Goal: Communication & Community: Answer question/provide support

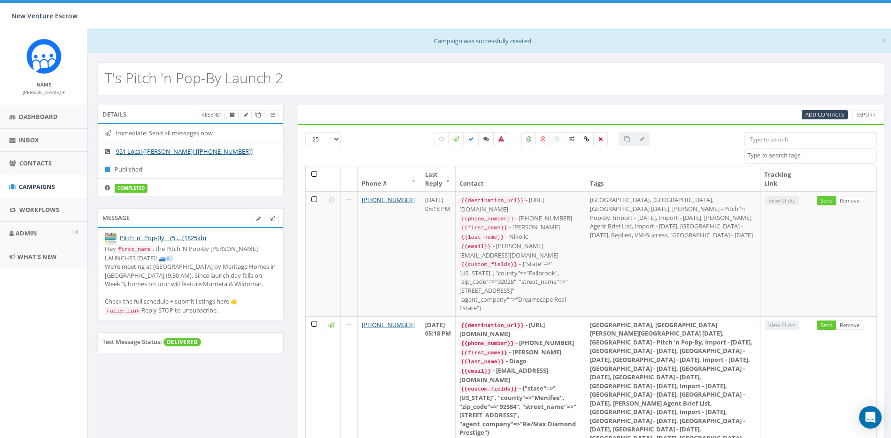
select select
click at [490, 138] on label at bounding box center [486, 139] width 16 height 14
checkbox input "true"
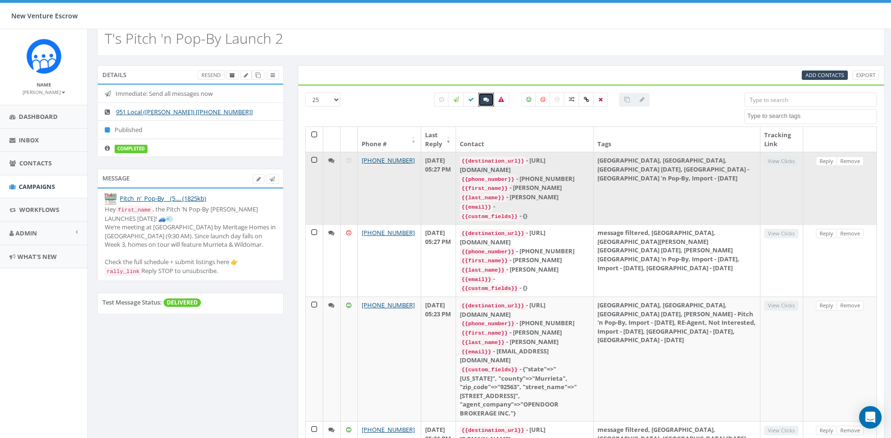
scroll to position [16, 0]
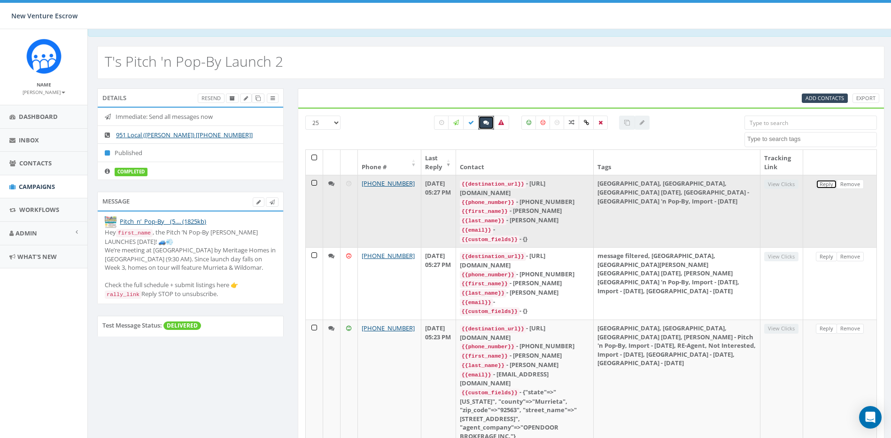
click at [824, 185] on link "Reply" at bounding box center [826, 184] width 21 height 10
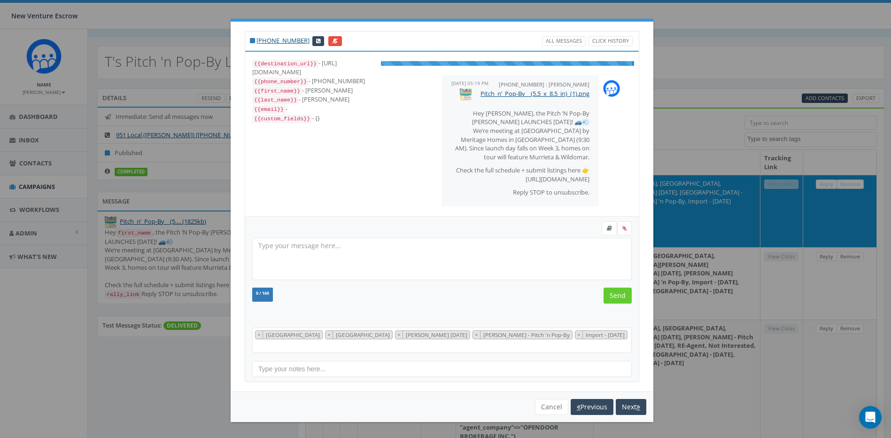
select select "[GEOGRAPHIC_DATA]"
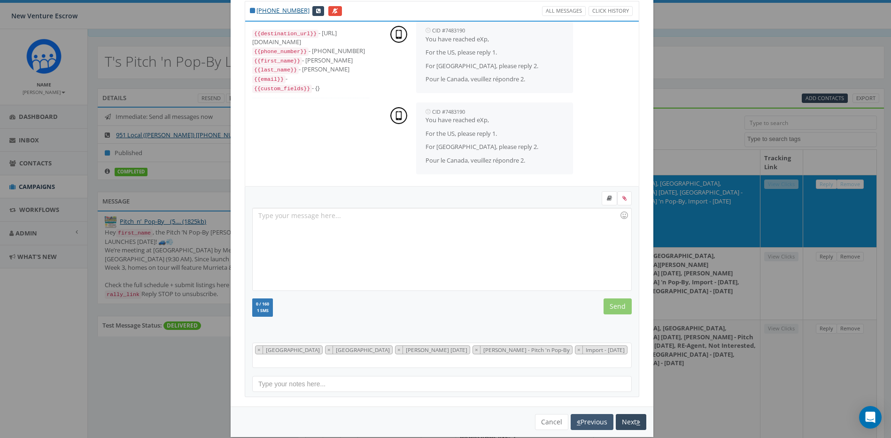
scroll to position [33, 0]
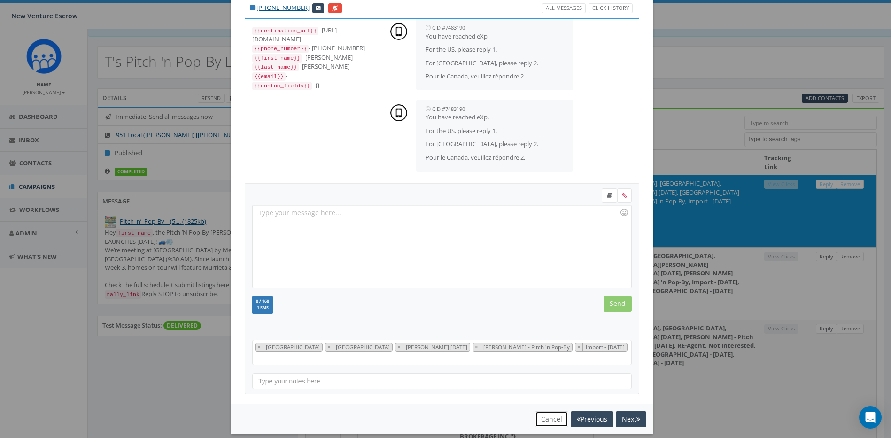
click at [547, 413] on button "Cancel" at bounding box center [551, 419] width 33 height 16
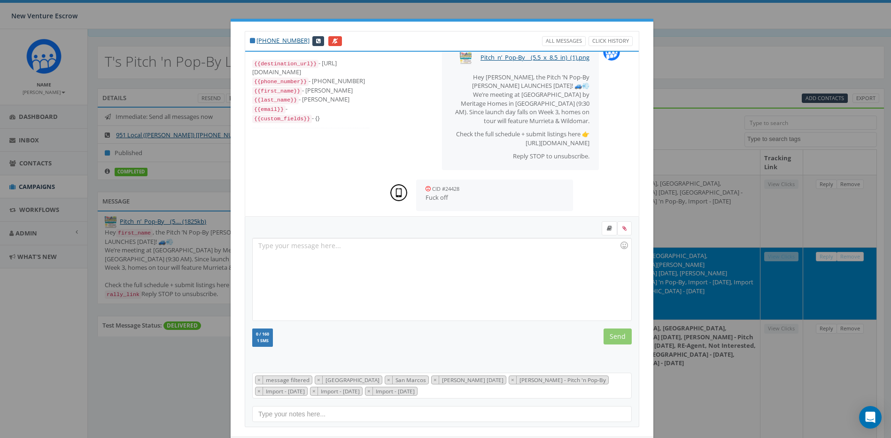
scroll to position [0, 0]
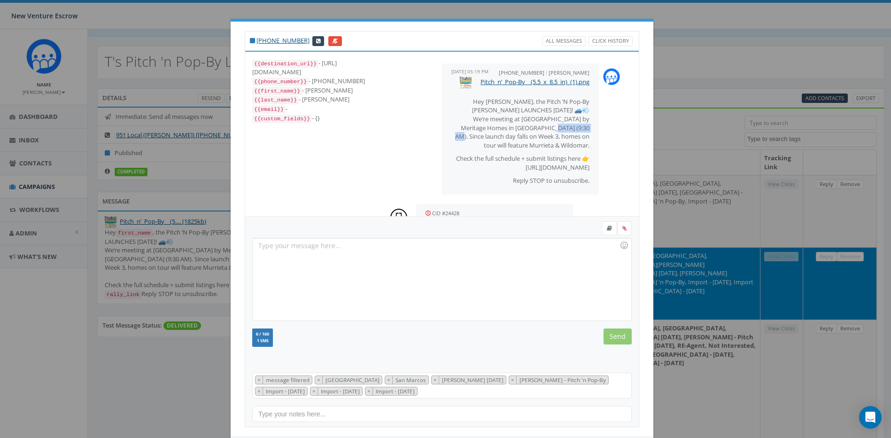
drag, startPoint x: 522, startPoint y: 139, endPoint x: 560, endPoint y: 139, distance: 37.6
click at [560, 139] on p "Hey [PERSON_NAME], the Pitch ’N Pop-By [PERSON_NAME] LAUNCHES [DATE]! 🚙💨 We’re …" at bounding box center [520, 123] width 138 height 52
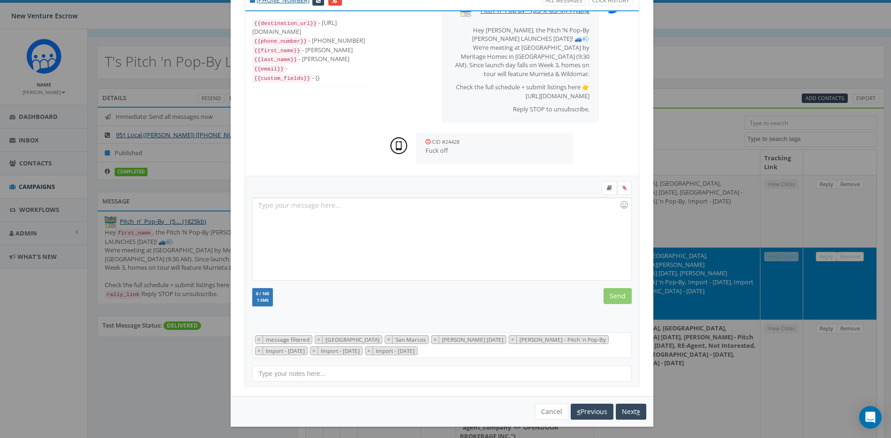
scroll to position [43, 0]
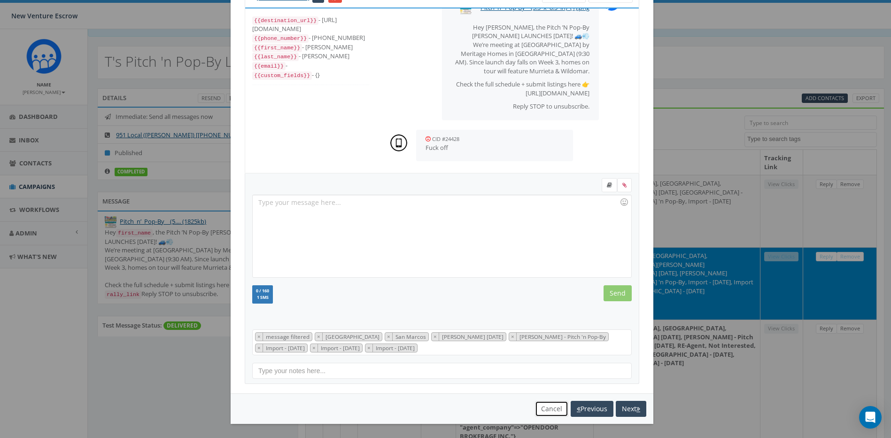
click at [555, 407] on button "Cancel" at bounding box center [551, 409] width 33 height 16
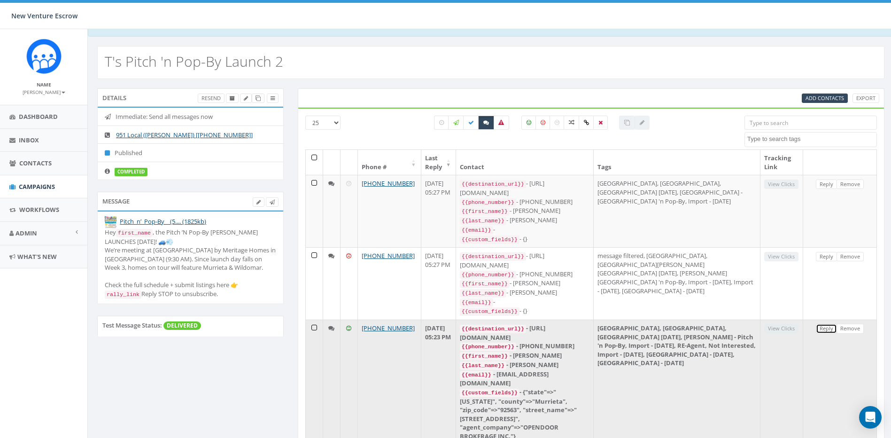
click at [820, 324] on link "Reply" at bounding box center [826, 329] width 21 height 10
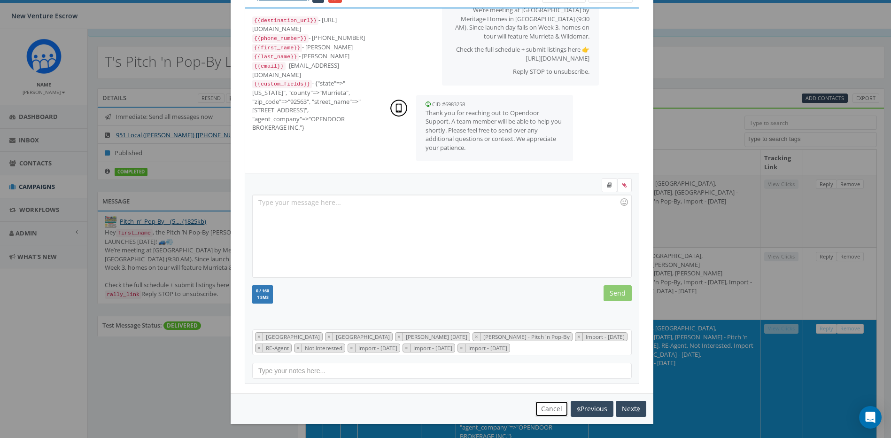
click at [555, 409] on button "Cancel" at bounding box center [551, 409] width 33 height 16
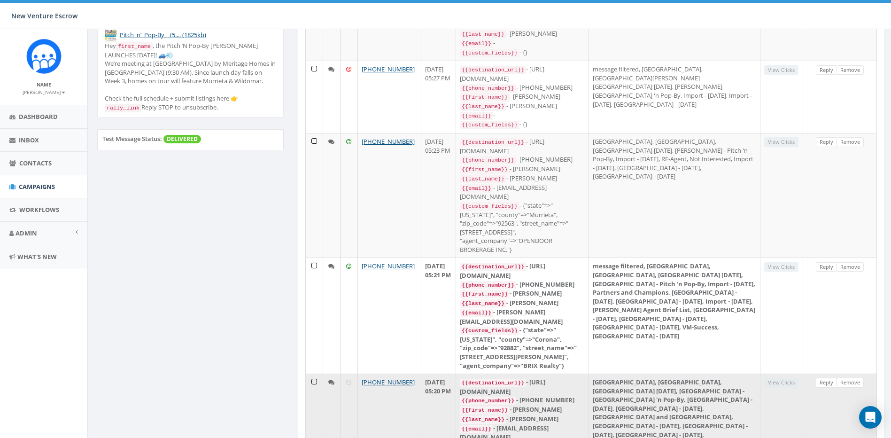
scroll to position [204, 0]
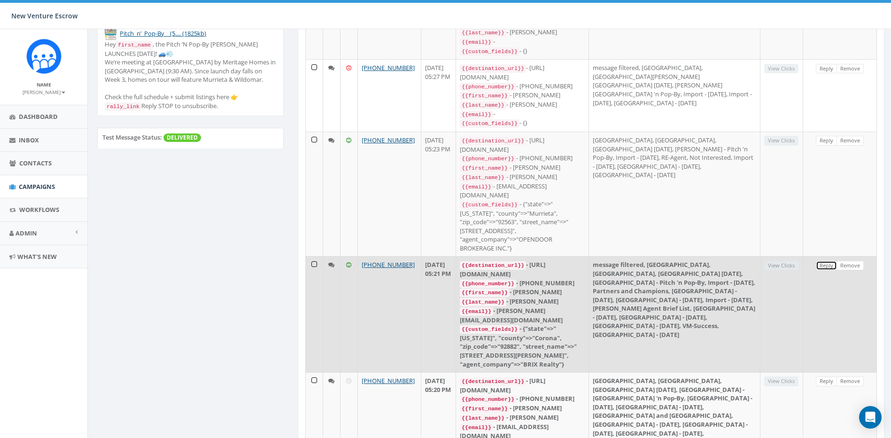
click at [822, 261] on link "Reply" at bounding box center [826, 266] width 21 height 10
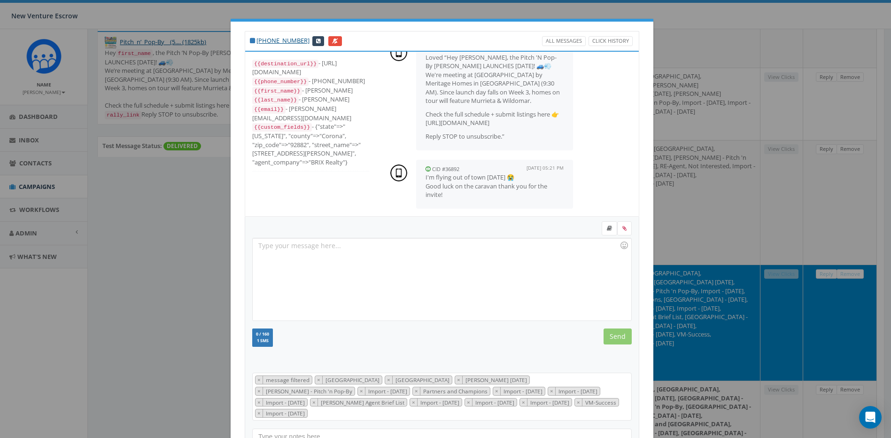
scroll to position [0, 0]
click at [492, 247] on div at bounding box center [442, 279] width 378 height 82
click at [574, 169] on div "CID #36892 [DATE] 05:21 PM I'm flying out of town [DATE] 😭 Good luck on the car…" at bounding box center [507, 180] width 253 height 58
click at [515, 261] on div at bounding box center [442, 279] width 378 height 82
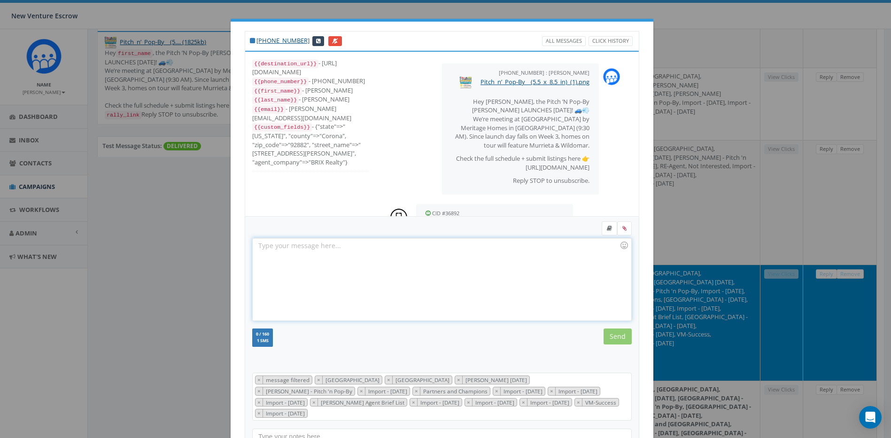
click at [525, 246] on div at bounding box center [442, 279] width 378 height 82
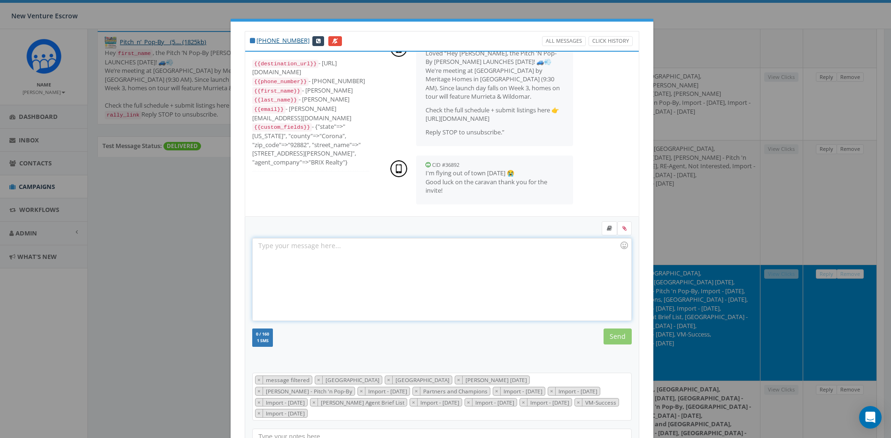
click at [512, 248] on div at bounding box center [442, 279] width 378 height 82
click at [712, 157] on div "[PHONE_NUMBER] All Messages Click History {{destination_url}} - [URL][DOMAIN_NA…" at bounding box center [445, 219] width 891 height 438
click at [558, 284] on div at bounding box center [442, 279] width 378 height 82
click at [484, 277] on div at bounding box center [442, 279] width 378 height 82
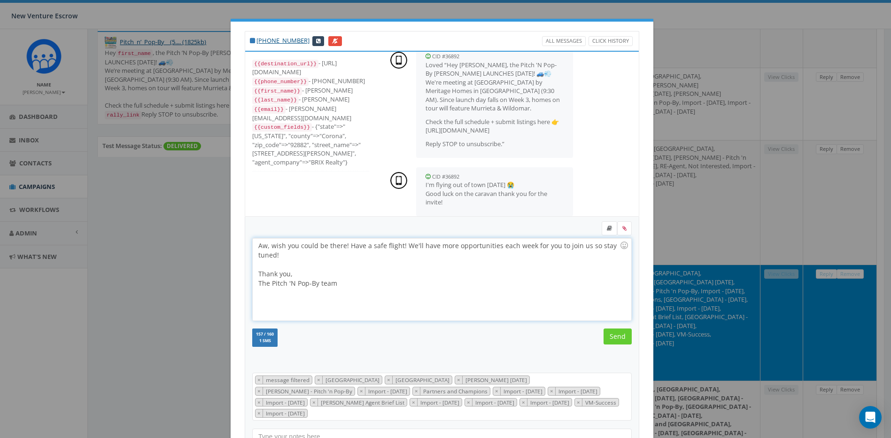
scroll to position [169, 0]
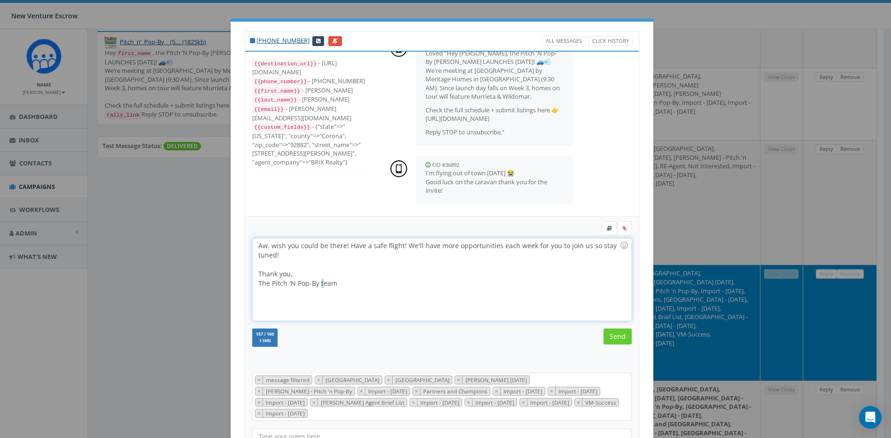
click at [316, 287] on div "Aw, wish you could be there! Have a safe flight! We'll have more opportunities …" at bounding box center [442, 279] width 378 height 82
click at [366, 285] on div "The Pitch 'N Pop-By Team" at bounding box center [438, 283] width 361 height 9
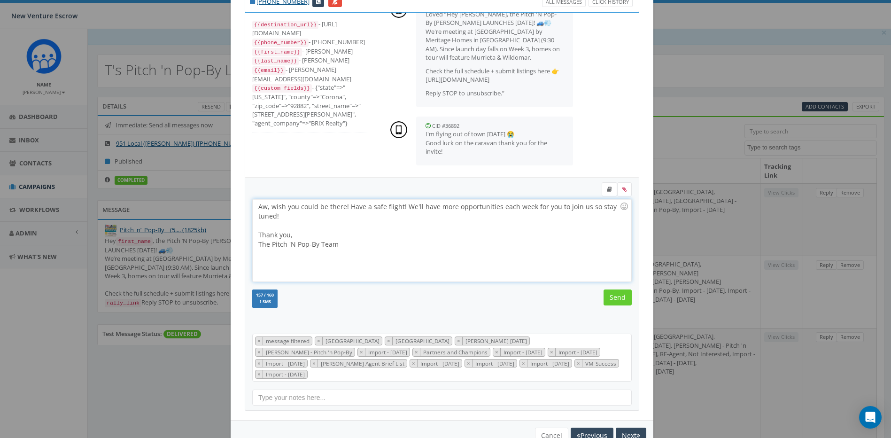
scroll to position [0, 0]
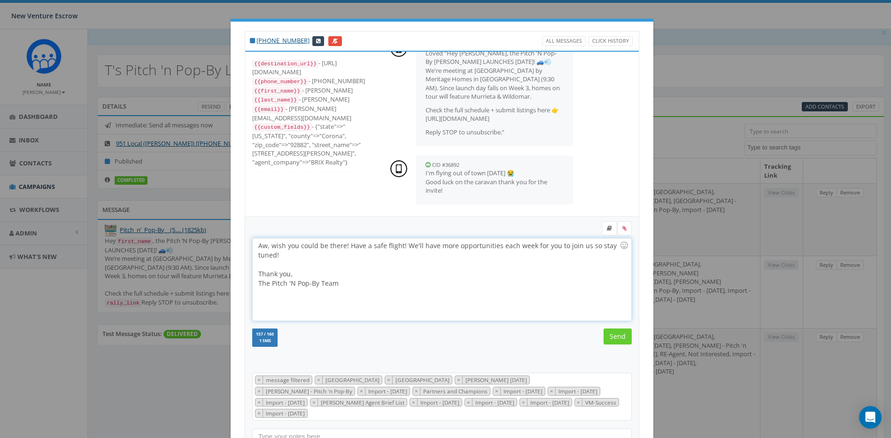
click at [589, 247] on div "Aw, wish you could be there! Have a safe flight! We'll have more opportunities …" at bounding box center [442, 279] width 378 height 82
click at [597, 247] on div "Aw, wish you could be there! Have a safe flight! We'll have more opportunities …" at bounding box center [442, 279] width 378 height 82
click at [601, 248] on div "Aw, wish you could be there! Have a safe flight! We'll have more opportunities …" at bounding box center [442, 279] width 378 height 82
click at [604, 256] on div "Aw, wish you could be there! Have a safe flight! We'll have more opportunities …" at bounding box center [442, 279] width 378 height 82
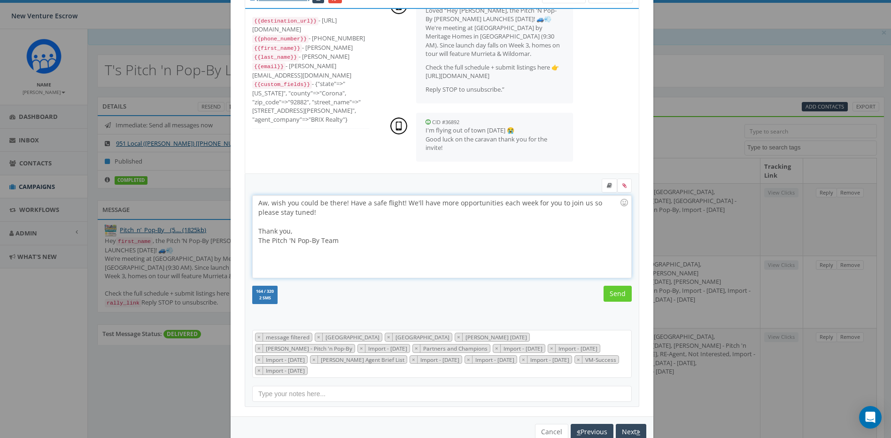
scroll to position [47, 0]
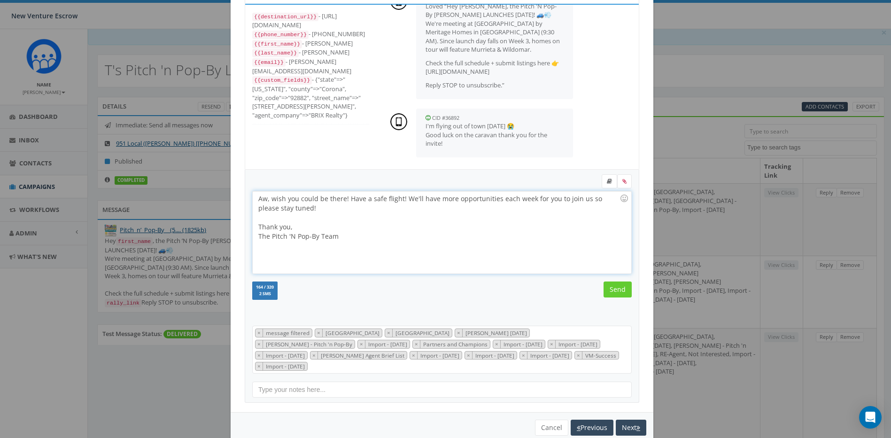
click at [527, 243] on div "Aw, wish you could be there! Have a safe flight! We'll have more opportunities …" at bounding box center [442, 232] width 378 height 82
click at [614, 292] on input "Send" at bounding box center [618, 289] width 28 height 16
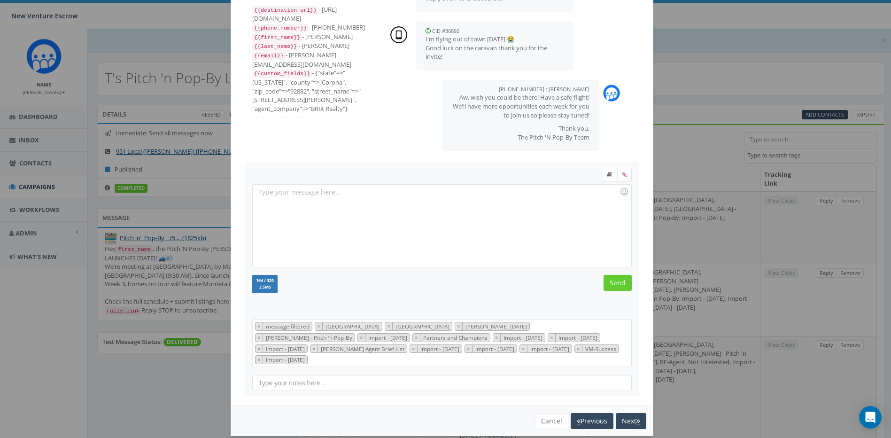
scroll to position [54, 0]
click at [697, 217] on div "[PHONE_NUMBER] All Messages Click History {{destination_url}} - [URL][DOMAIN_NA…" at bounding box center [445, 219] width 891 height 438
click at [549, 412] on button "Cancel" at bounding box center [551, 420] width 33 height 16
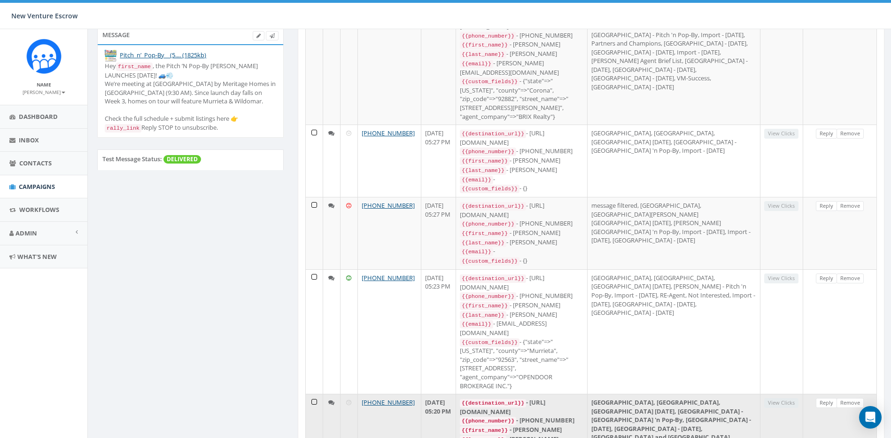
scroll to position [196, 0]
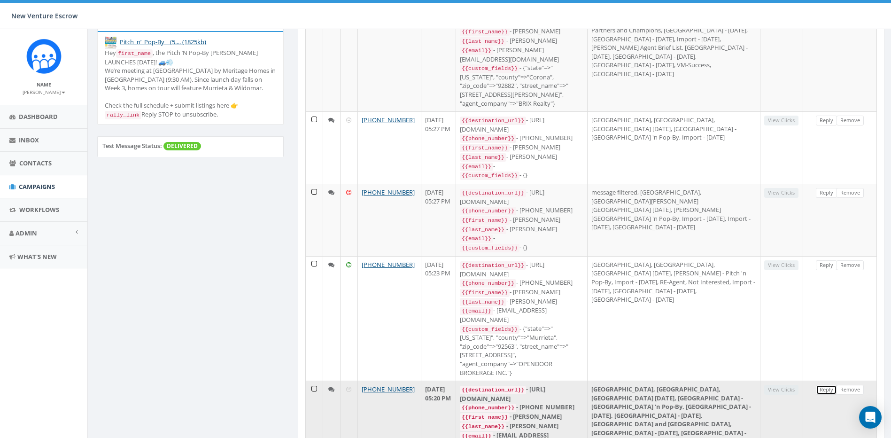
click at [821, 385] on link "Reply" at bounding box center [826, 390] width 21 height 10
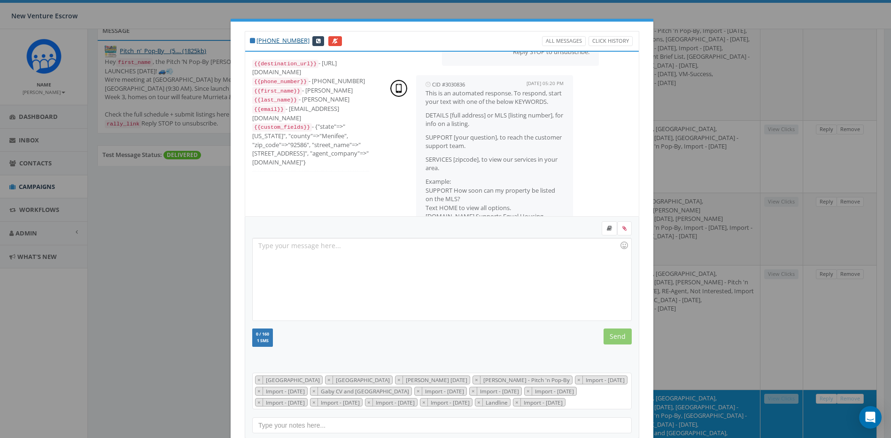
scroll to position [125, 0]
click at [689, 245] on div "[PHONE_NUMBER] All Messages Click History {{destination_url}} - [URL][DOMAIN_NA…" at bounding box center [445, 219] width 891 height 438
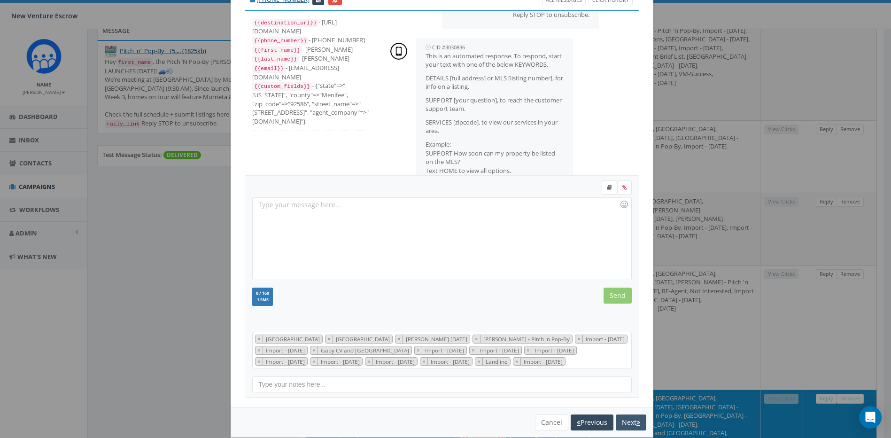
scroll to position [54, 0]
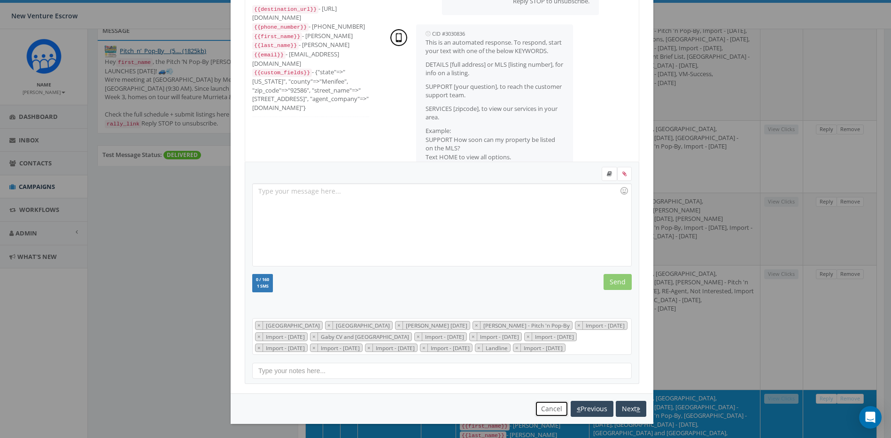
click at [561, 411] on button "Cancel" at bounding box center [551, 409] width 33 height 16
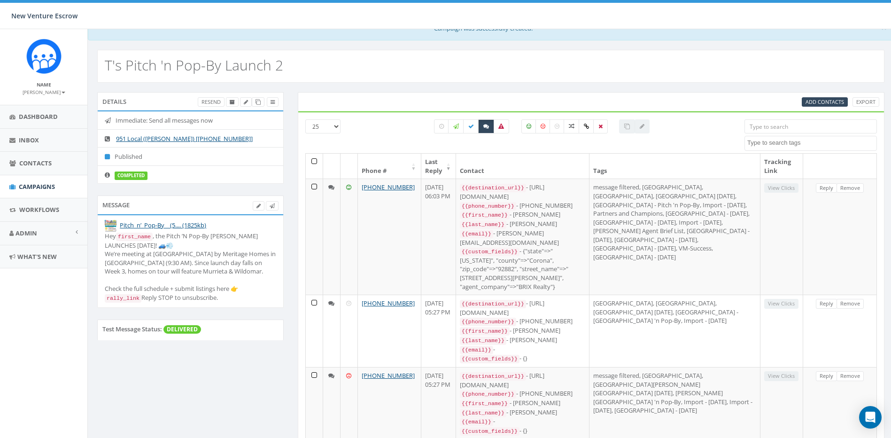
scroll to position [0, 0]
